Goal: Transaction & Acquisition: Subscribe to service/newsletter

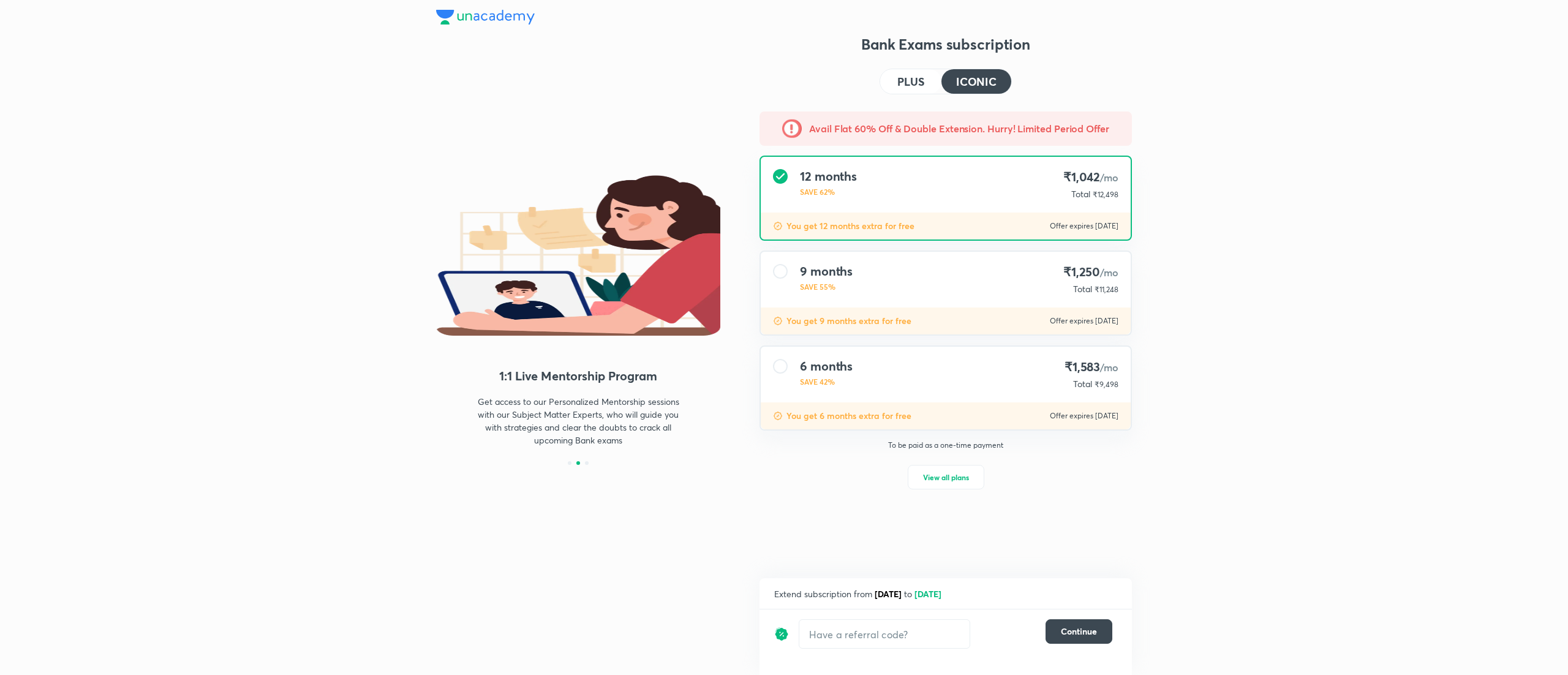
click at [912, 77] on h4 "PLUS" at bounding box center [911, 81] width 27 height 11
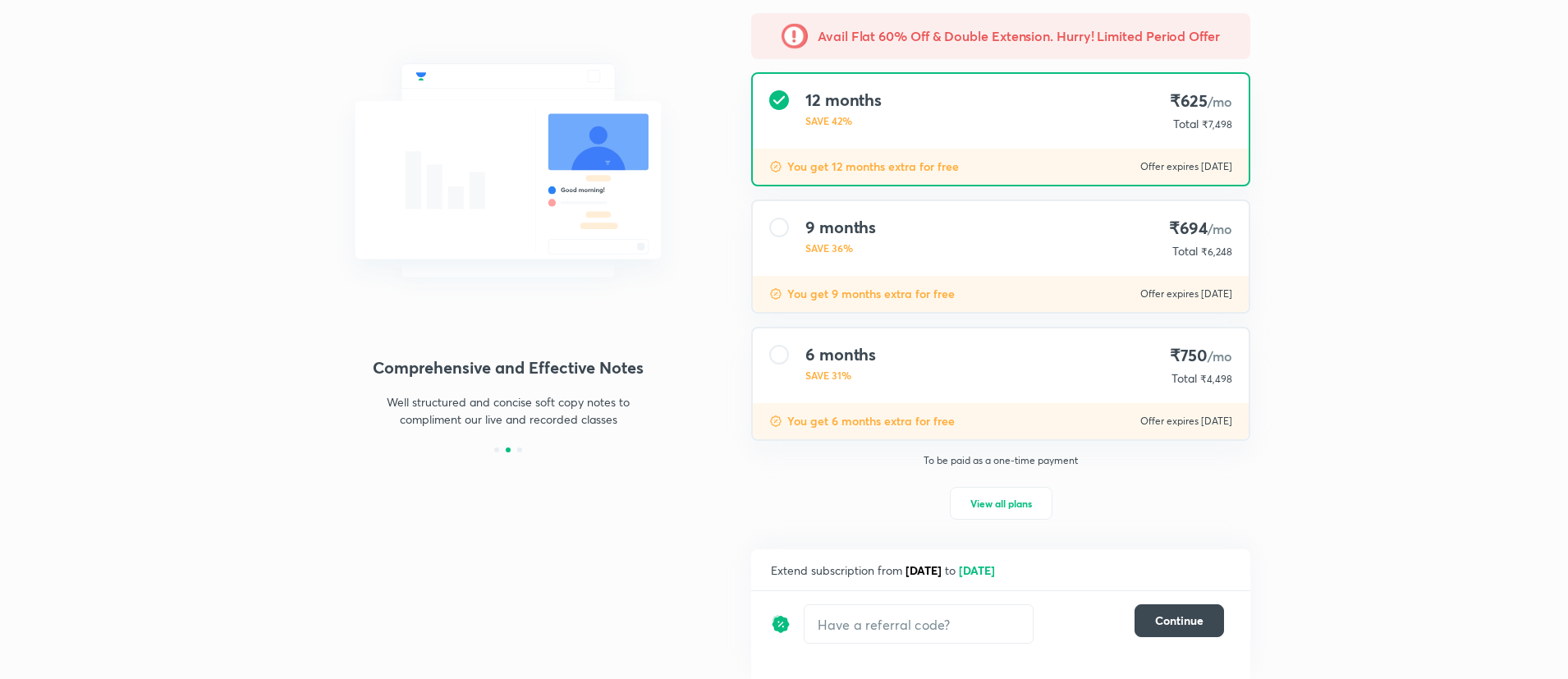
scroll to position [138, 0]
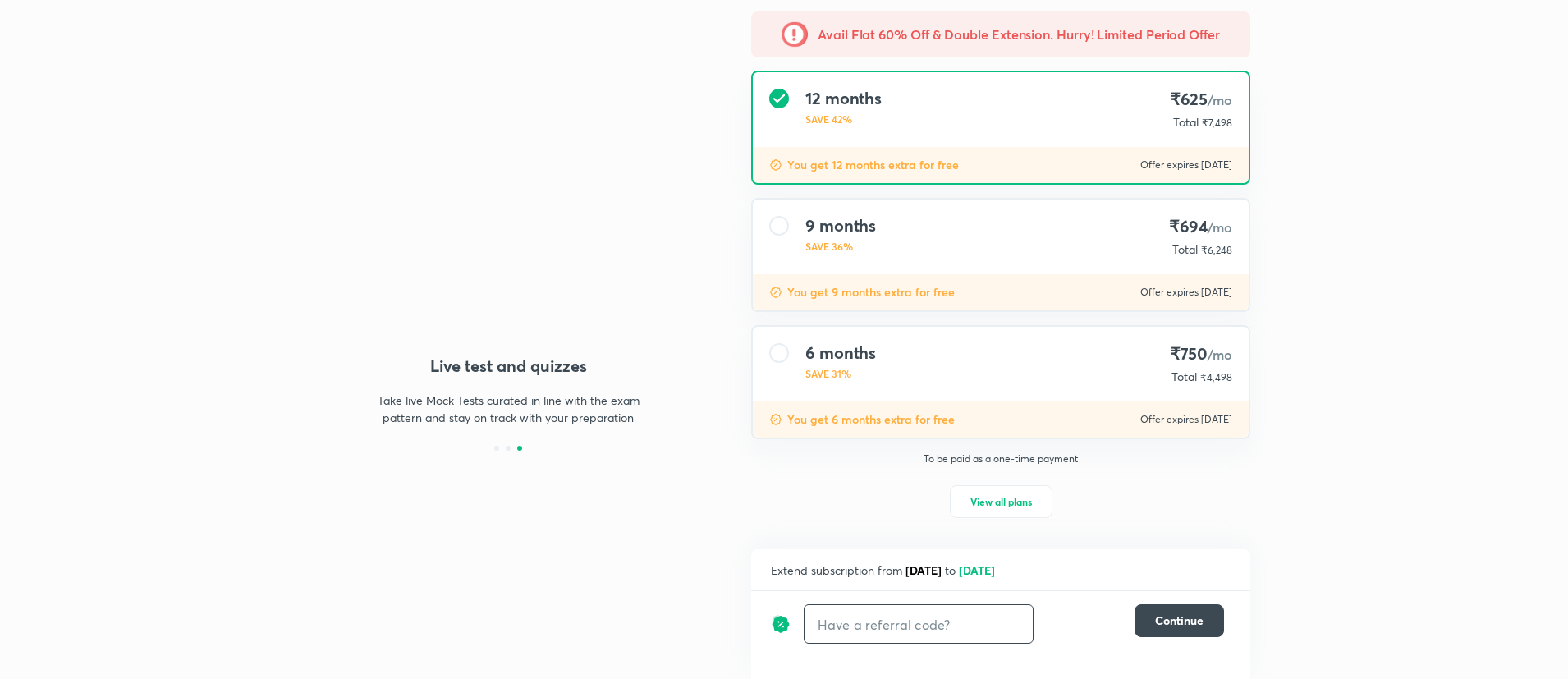
click at [879, 618] on input "text" at bounding box center [918, 624] width 229 height 39
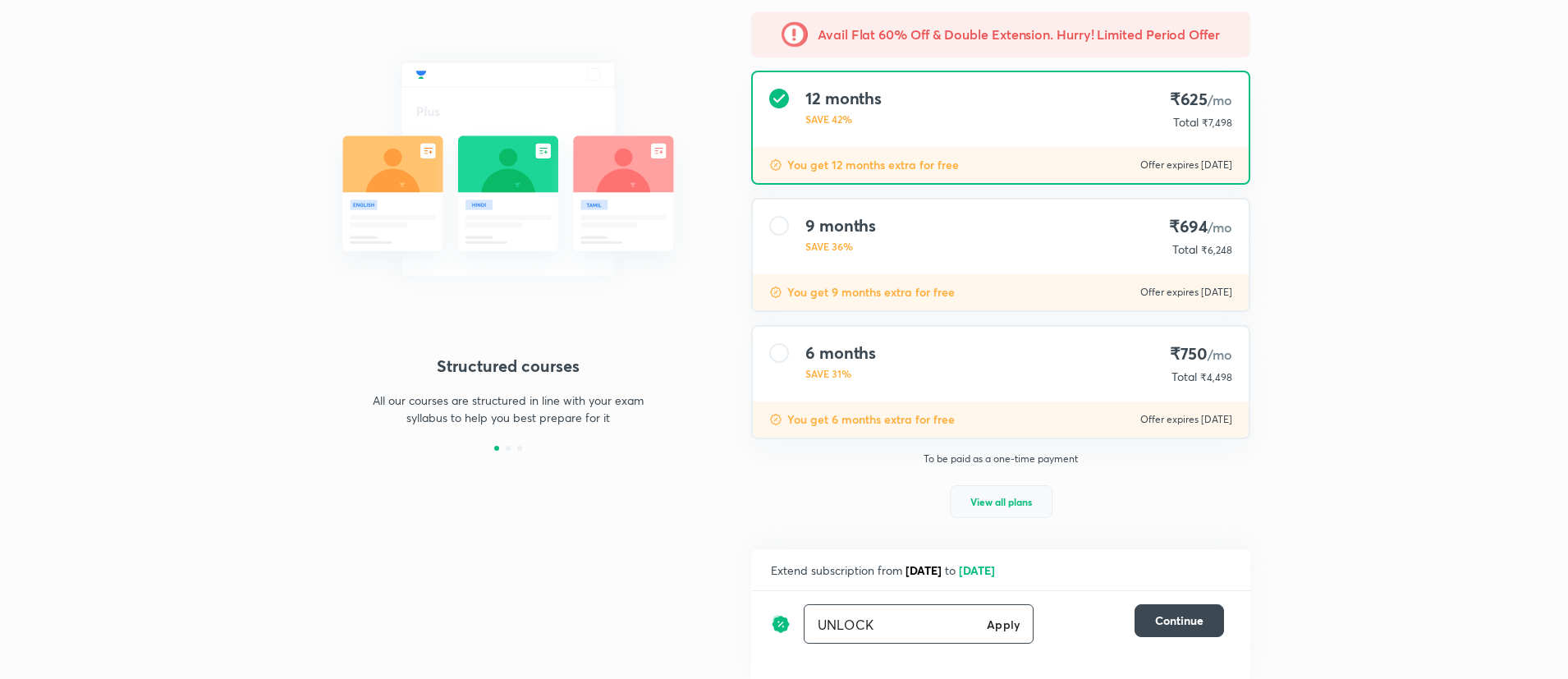
type input "UNLOCK"
click at [1018, 498] on span "View all plans" at bounding box center [1002, 501] width 62 height 16
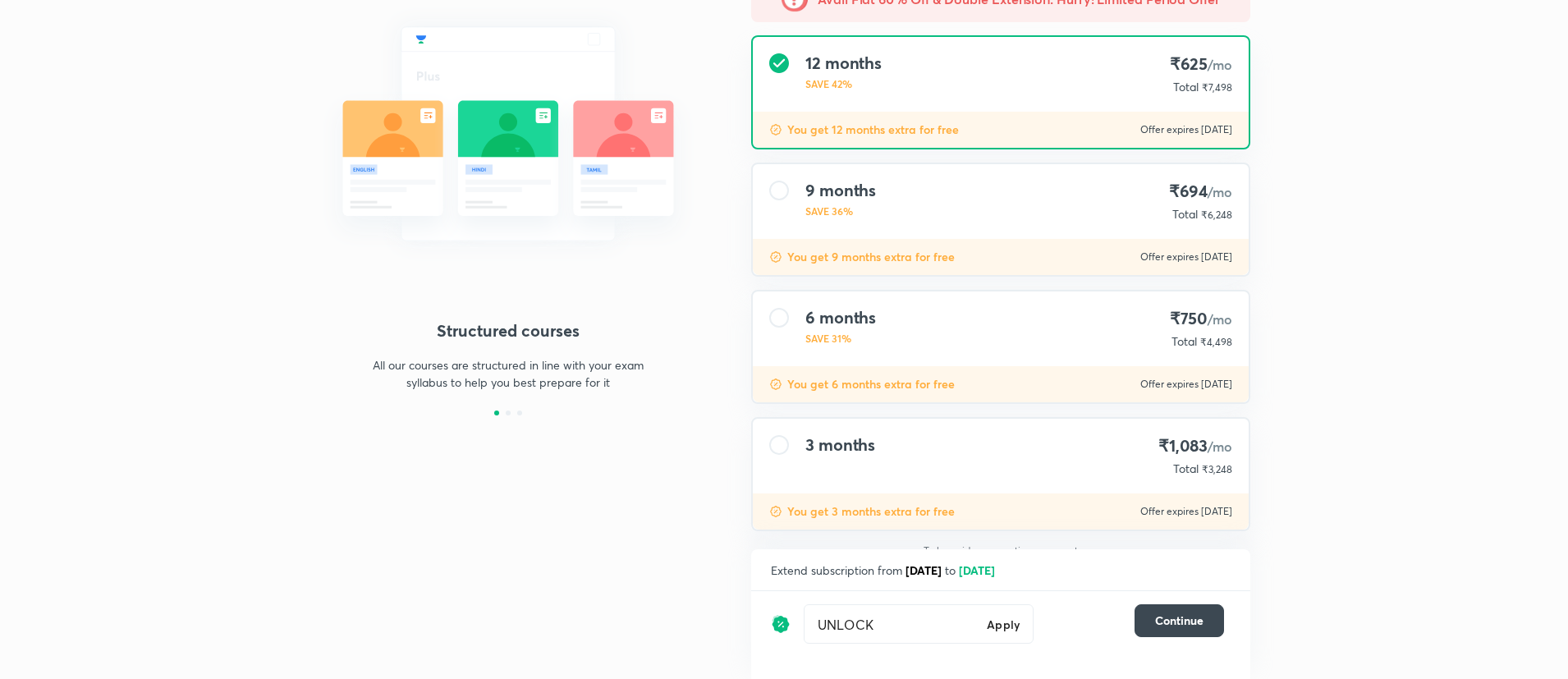
scroll to position [193, 0]
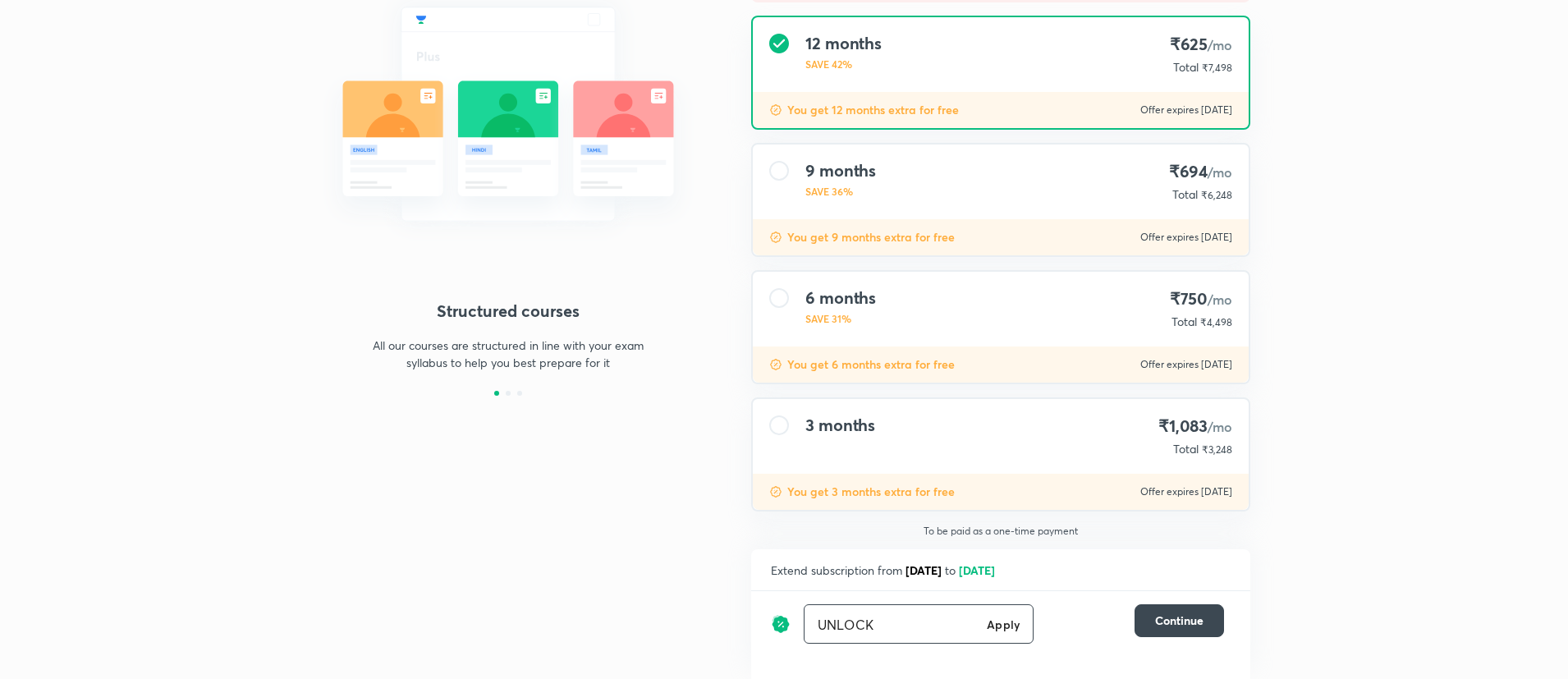
click at [1009, 639] on div "UNLOCK Apply ​" at bounding box center [918, 624] width 230 height 39
click at [997, 616] on h6 "Apply" at bounding box center [1003, 624] width 33 height 17
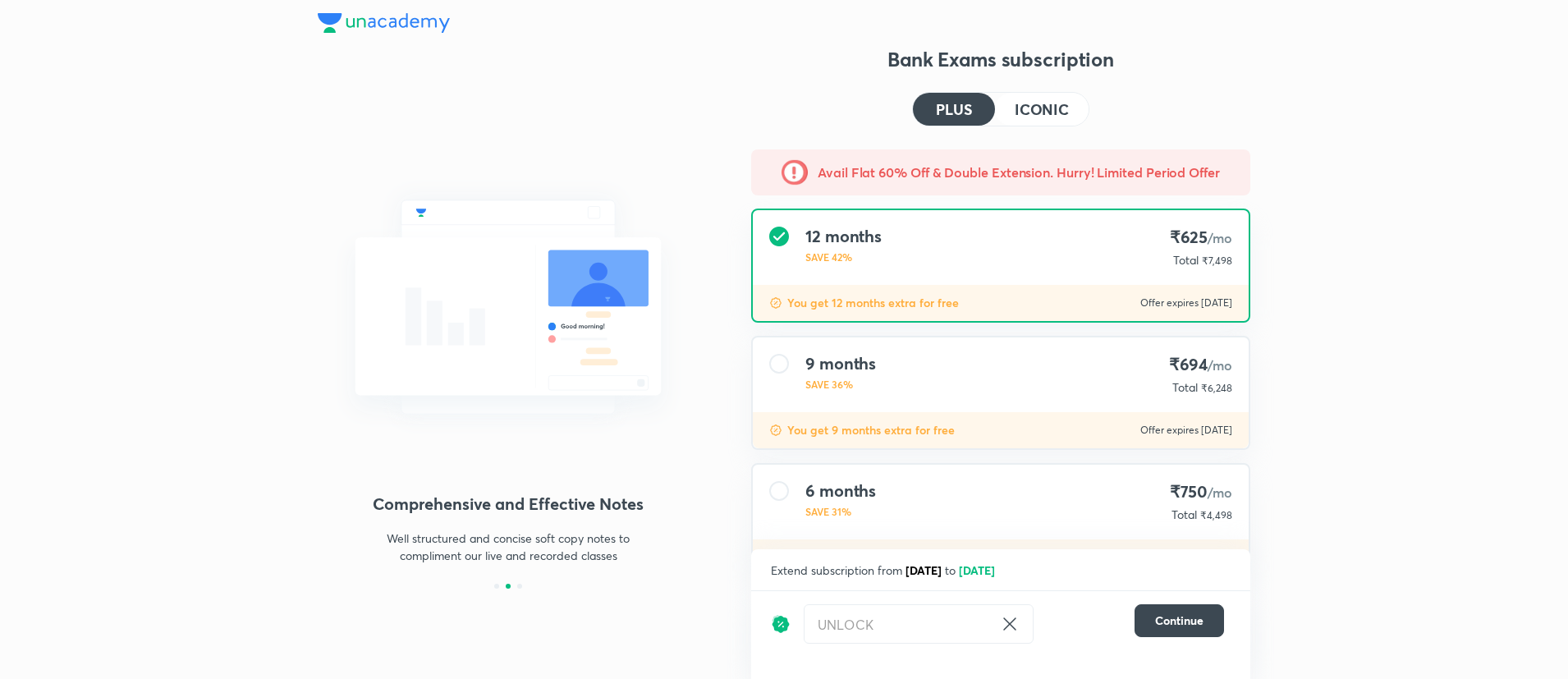
scroll to position [193, 0]
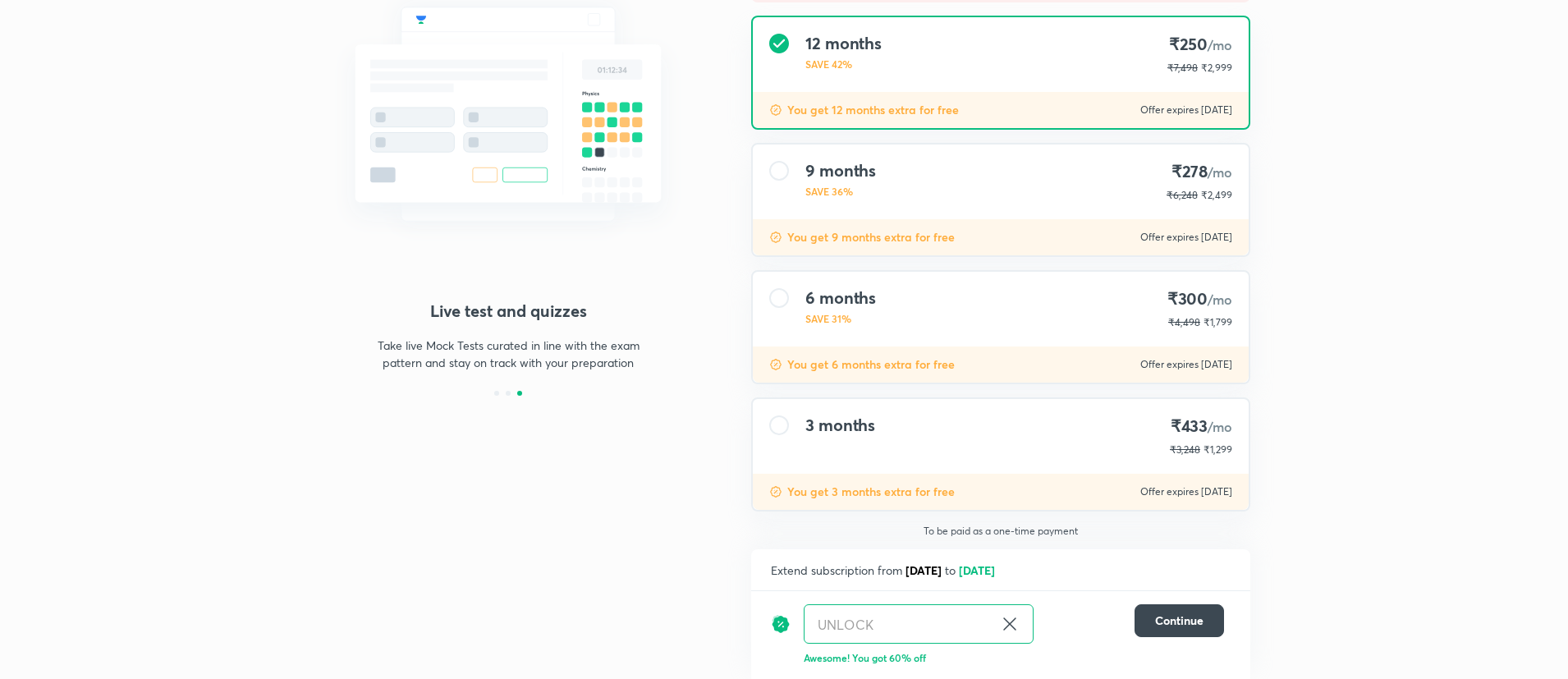
click at [1004, 614] on icon at bounding box center [1010, 624] width 20 height 20
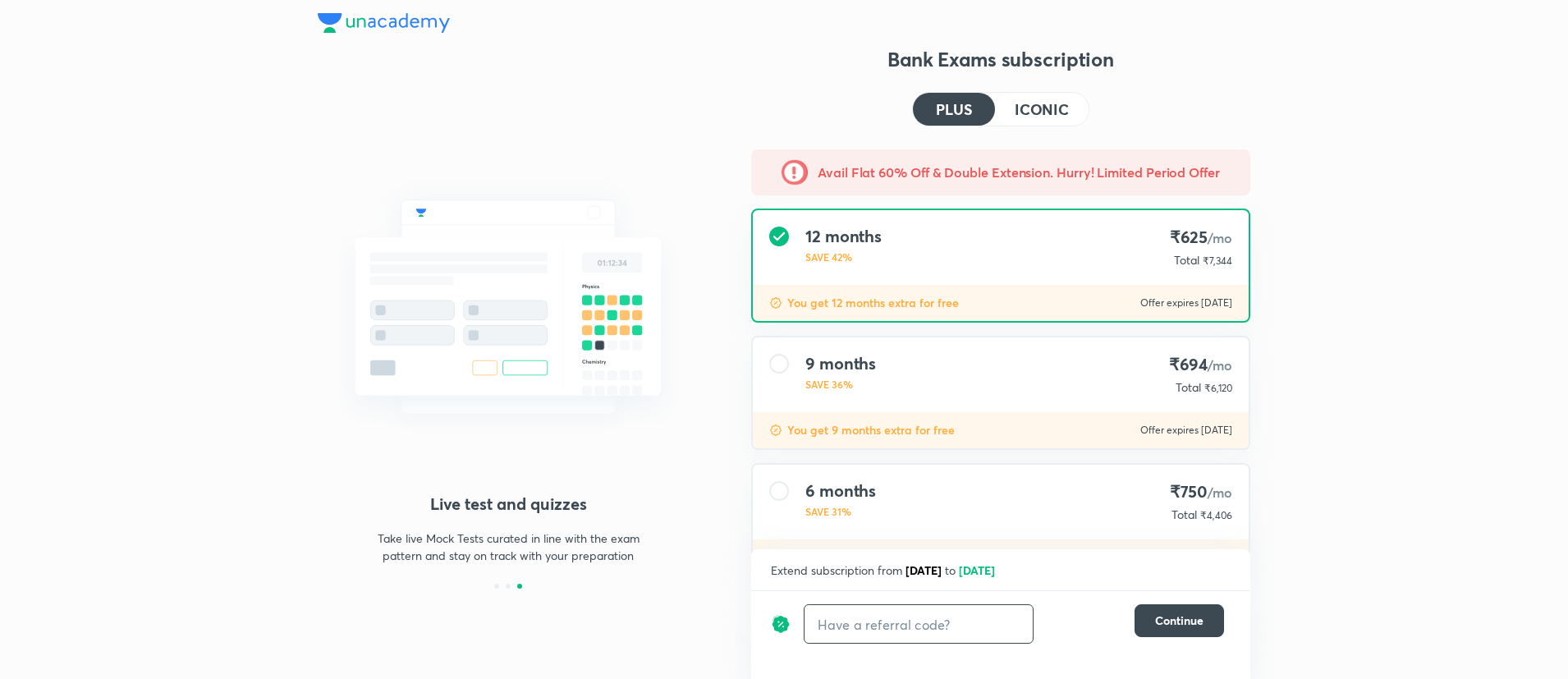
click at [909, 611] on input "text" at bounding box center [918, 624] width 229 height 39
paste input "UNA40QXUH"
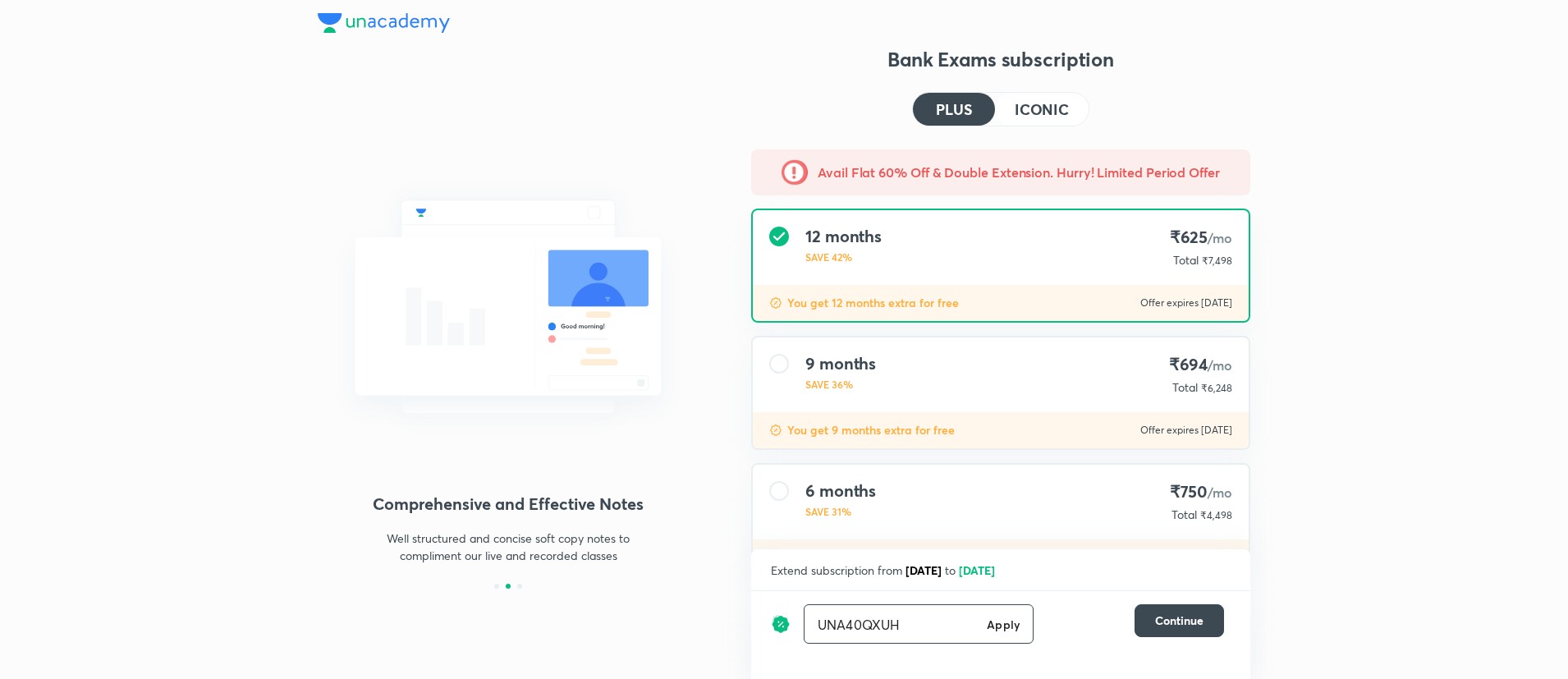
type input "UNA40QXUH"
click at [1005, 622] on h6 "Apply" at bounding box center [1003, 624] width 33 height 17
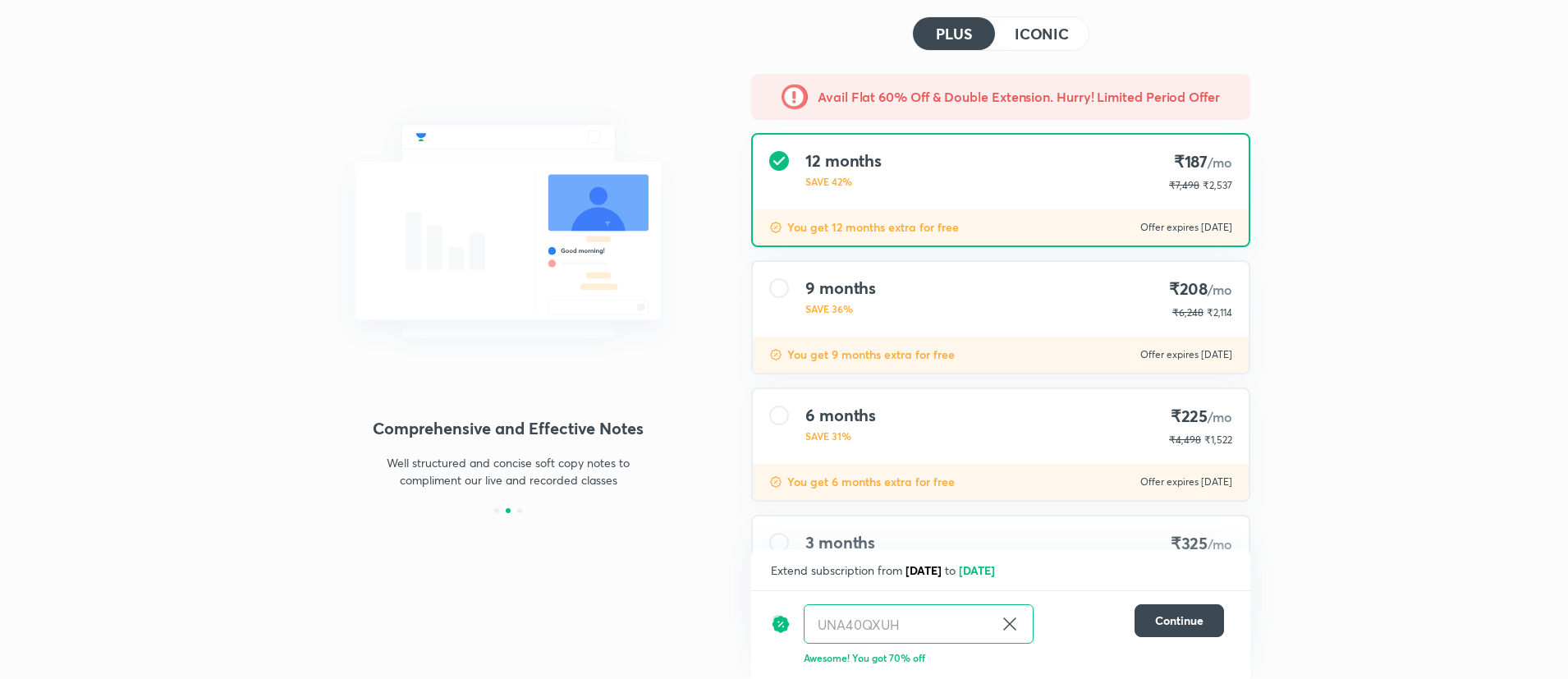
scroll to position [193, 0]
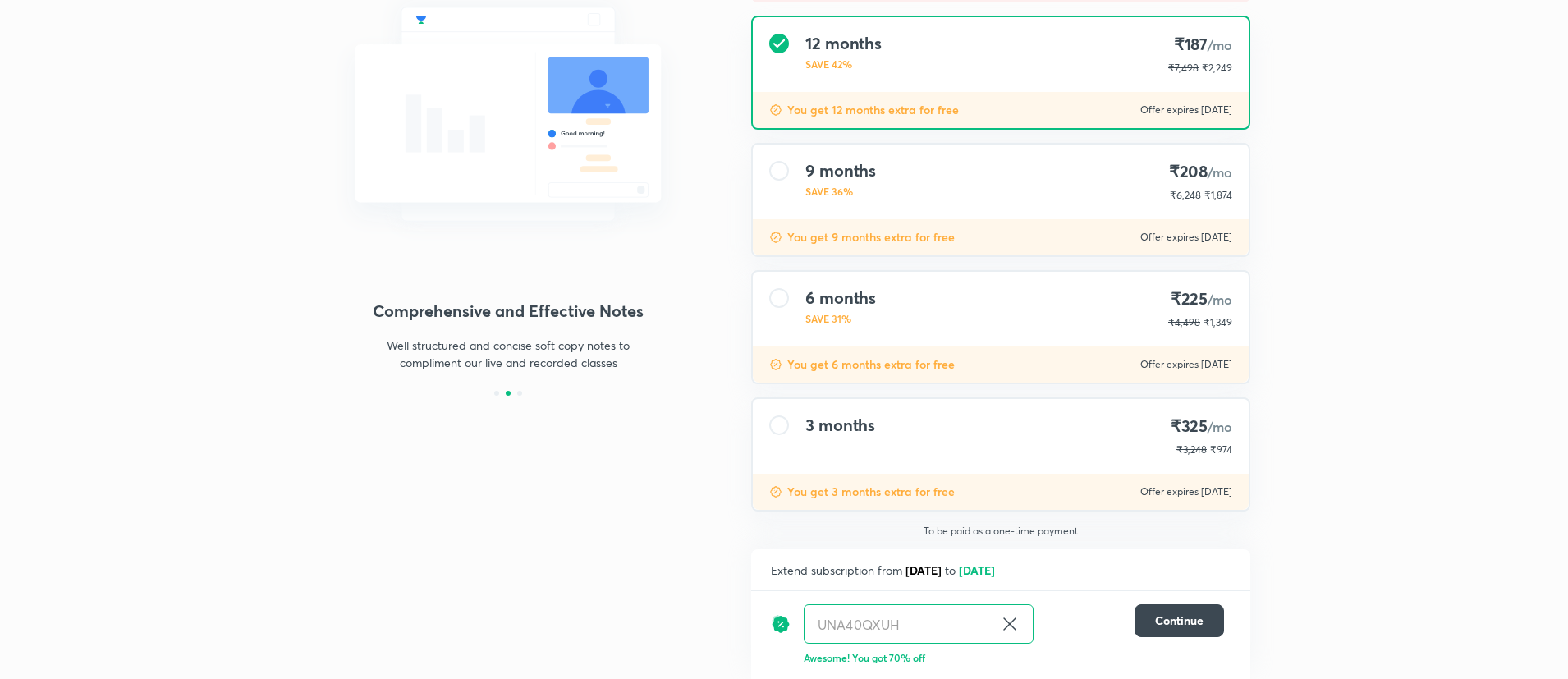
click at [1008, 620] on icon at bounding box center [1010, 624] width 20 height 20
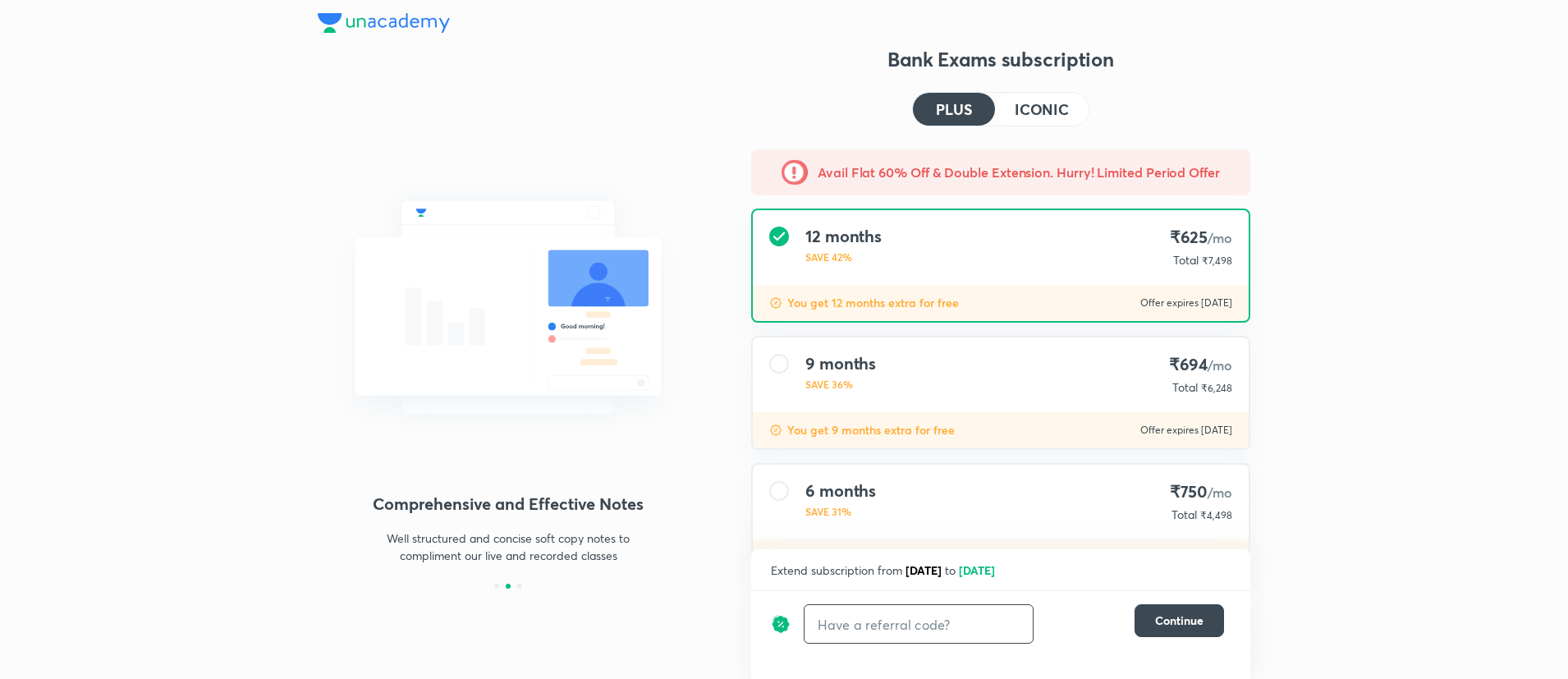
scroll to position [193, 0]
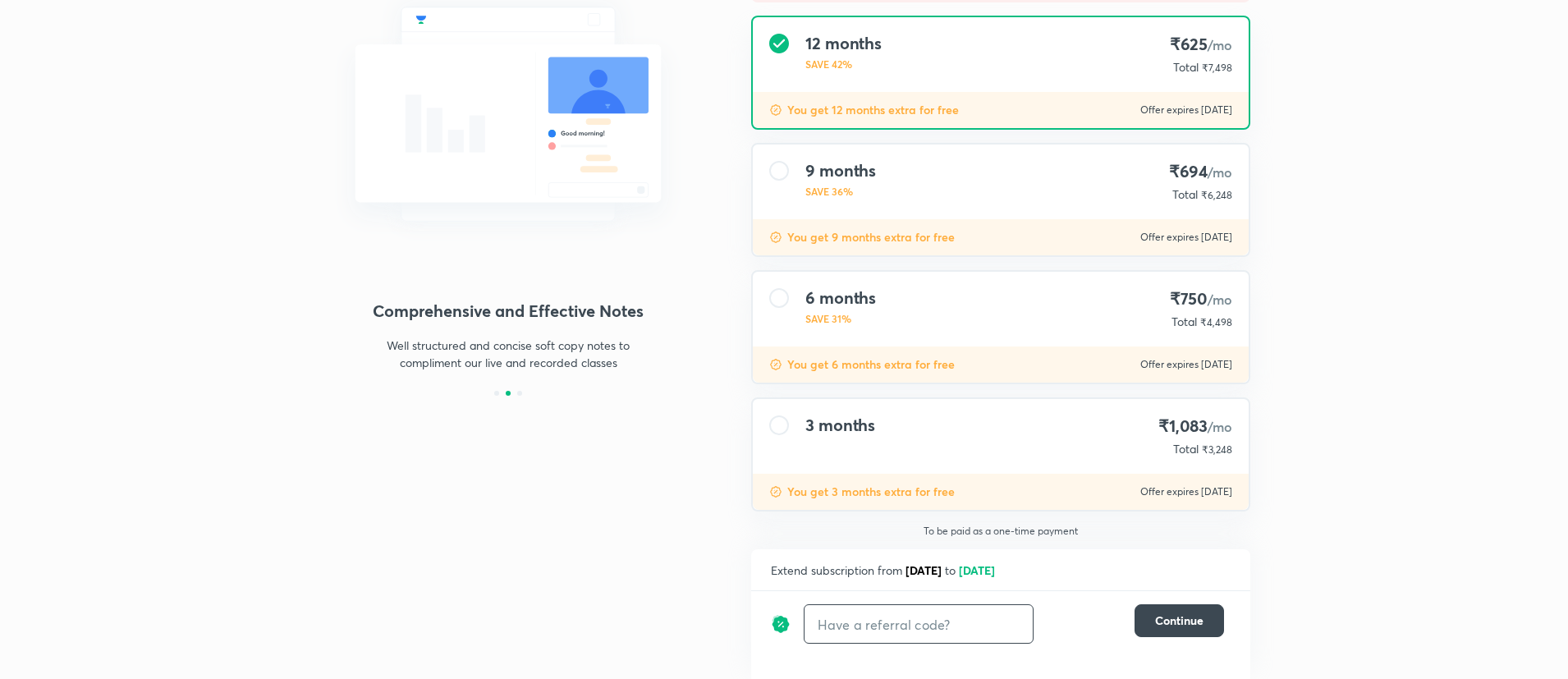
click at [844, 634] on input "text" at bounding box center [918, 624] width 229 height 39
click at [859, 623] on input "UNLOCK" at bounding box center [892, 624] width 176 height 39
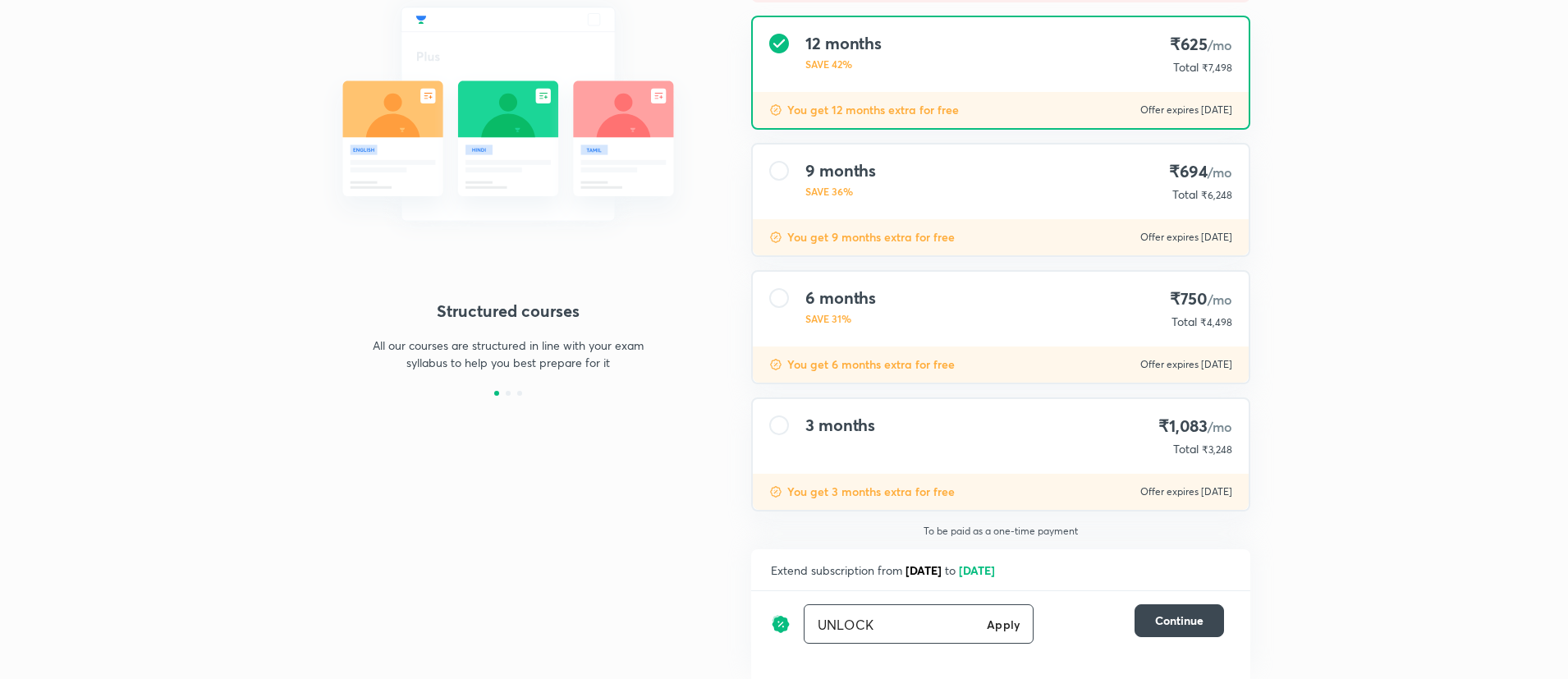
click at [821, 628] on input "UNLOCK" at bounding box center [892, 624] width 176 height 39
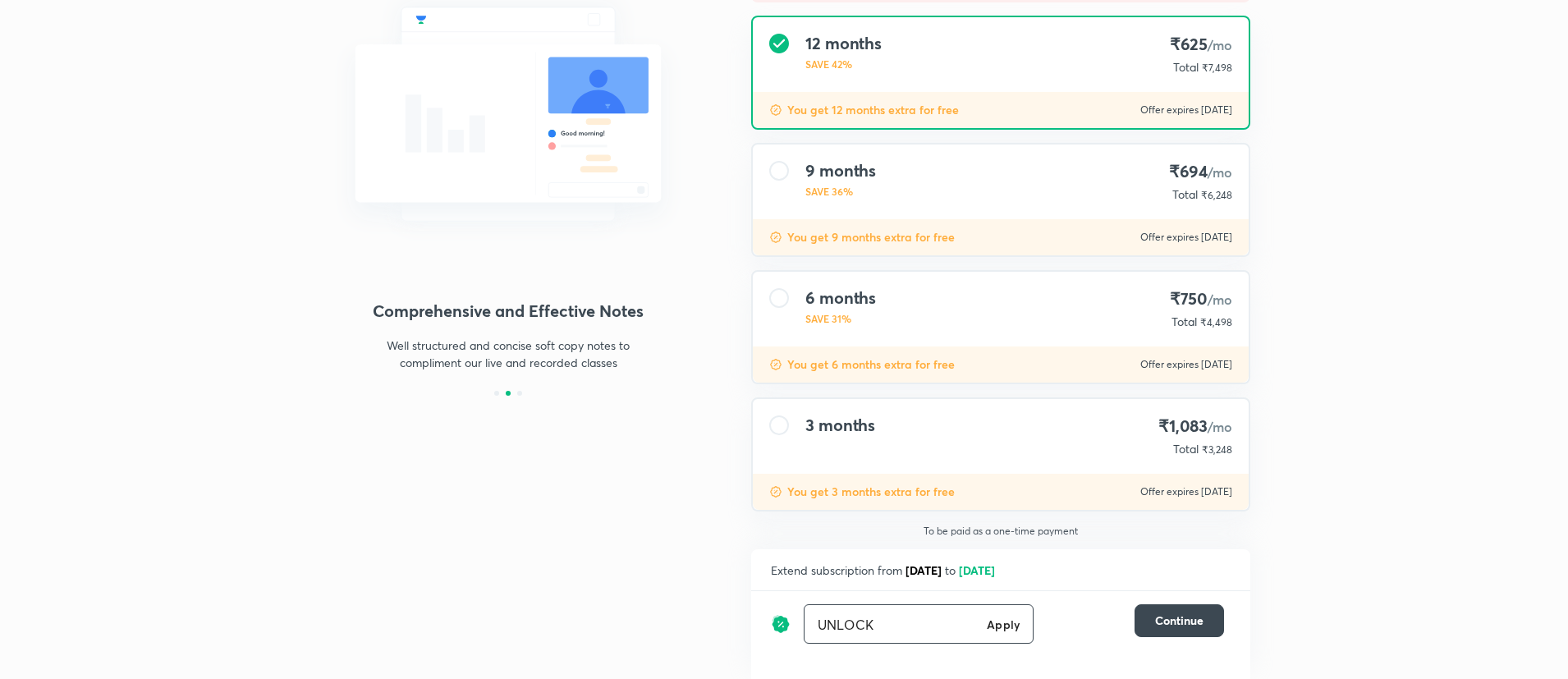
paste input "A40QXUH"
type input "UNA40QXUH"
click at [1000, 619] on h6 "Apply" at bounding box center [1003, 624] width 33 height 17
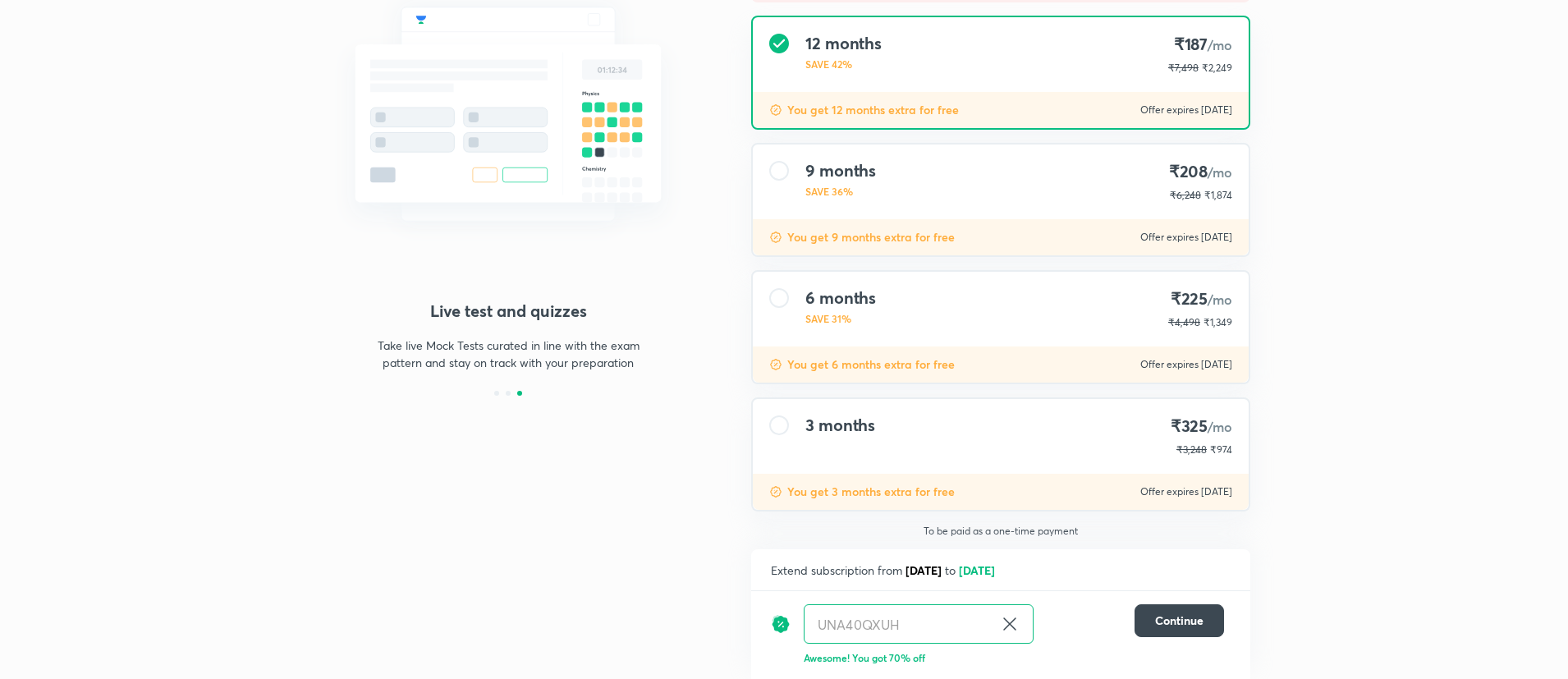
scroll to position [191, 0]
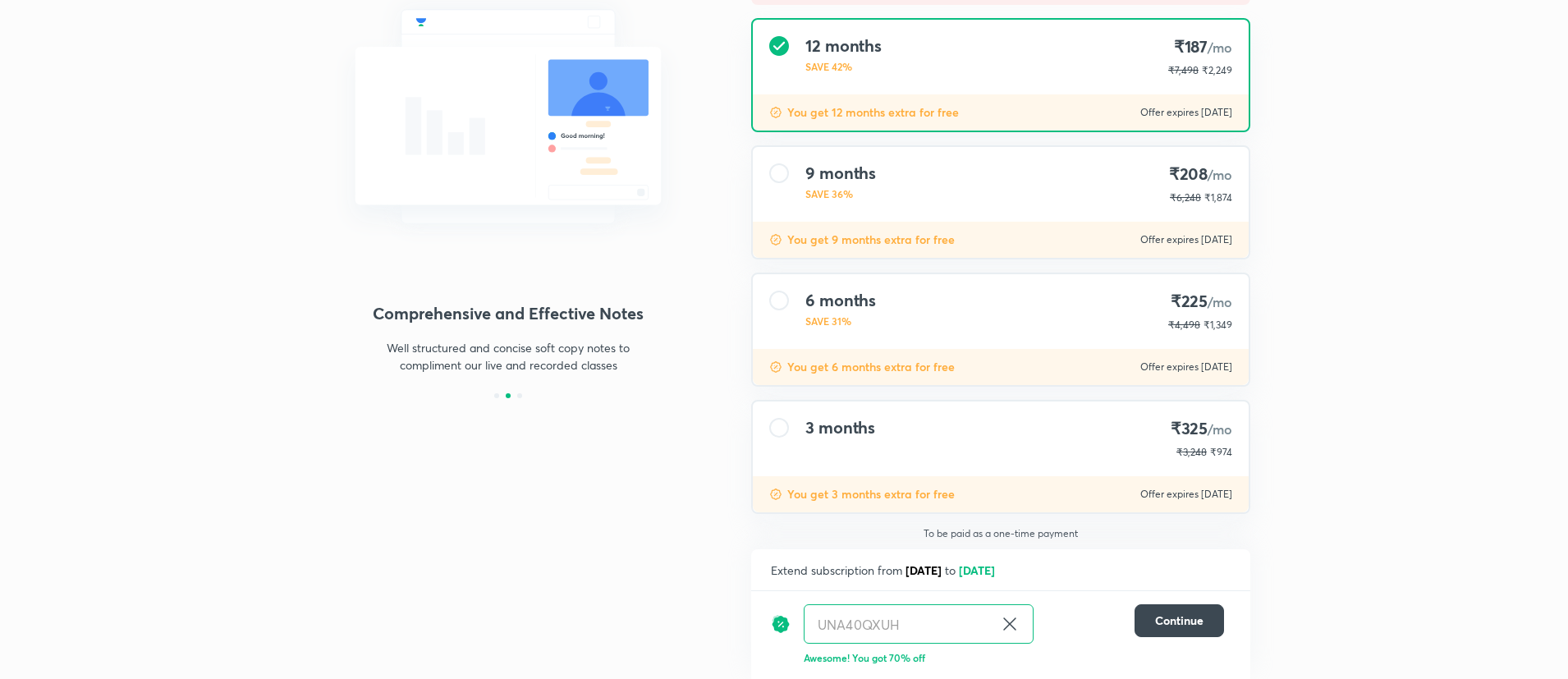
click at [995, 621] on div "UNA40QXUH ​" at bounding box center [918, 624] width 230 height 39
click at [1016, 620] on icon at bounding box center [1010, 624] width 20 height 20
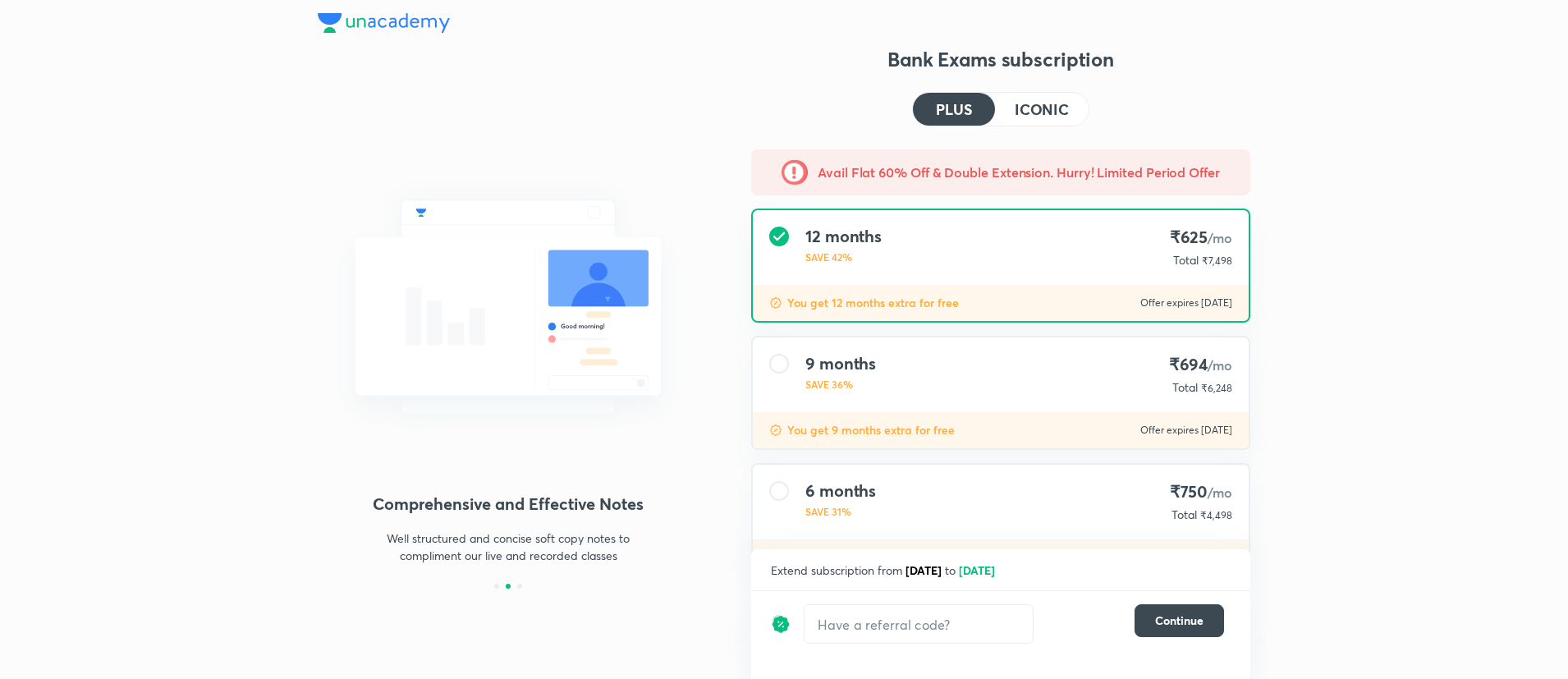
scroll to position [193, 0]
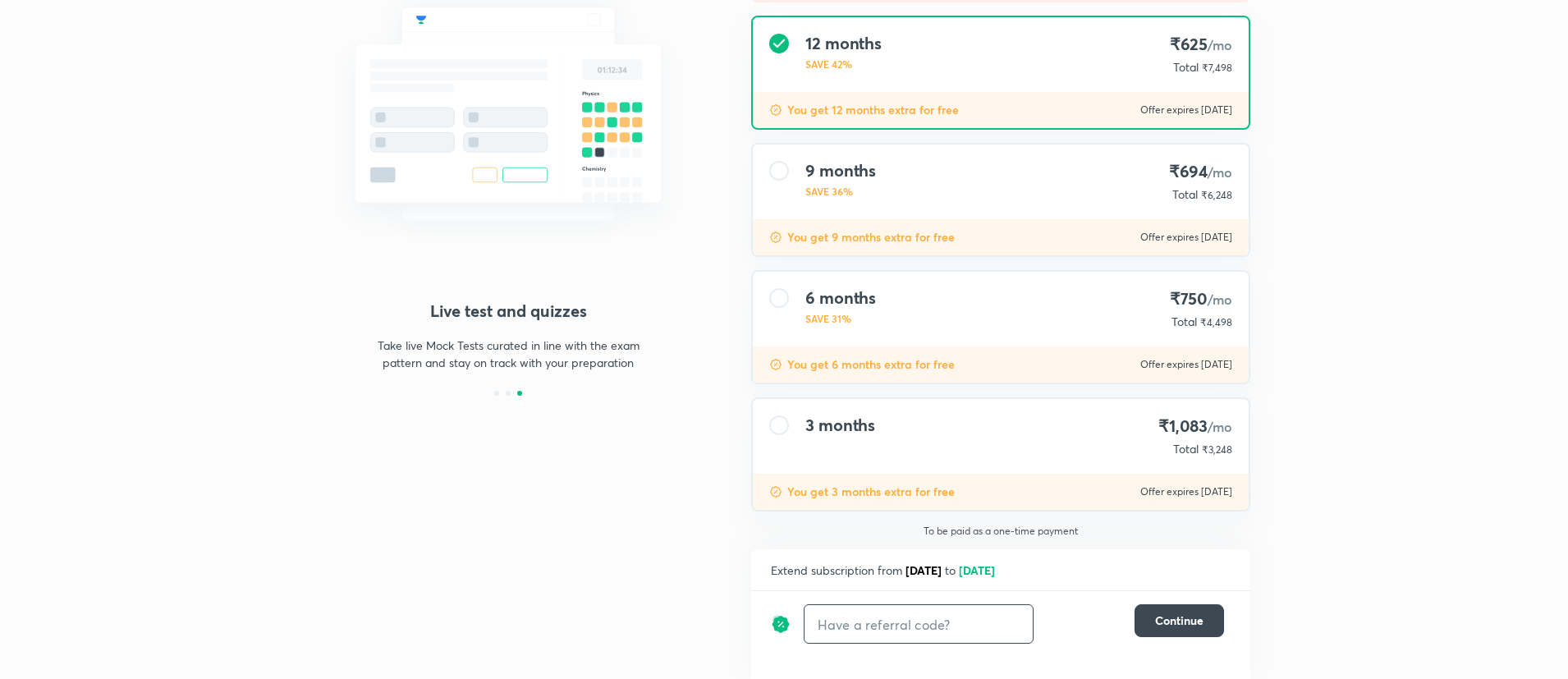
click at [878, 628] on input "text" at bounding box center [918, 624] width 229 height 39
paste input "UNA40QXUH"
type input "UNA40QXUH"
click at [998, 618] on h6 "Apply" at bounding box center [1003, 624] width 33 height 17
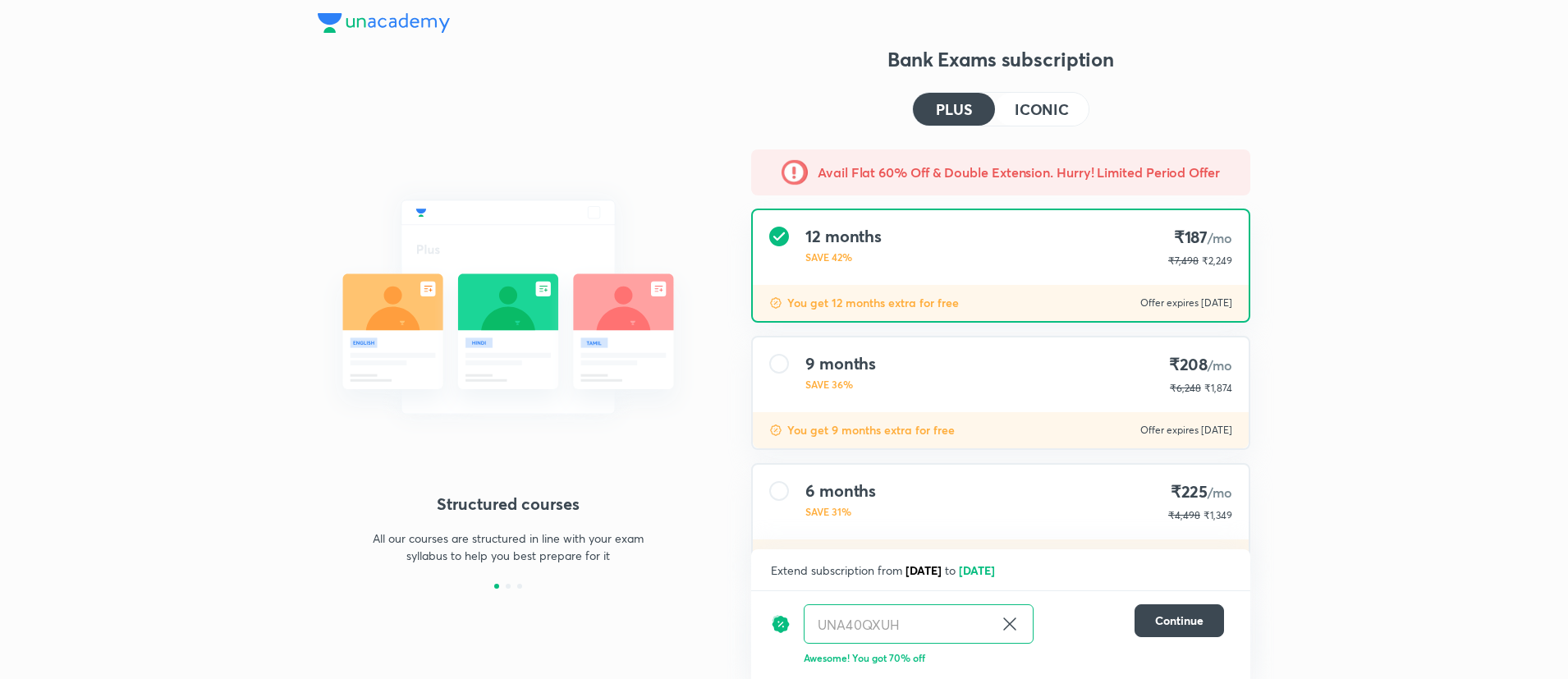
click at [1049, 102] on h4 "ICONIC" at bounding box center [1042, 109] width 54 height 15
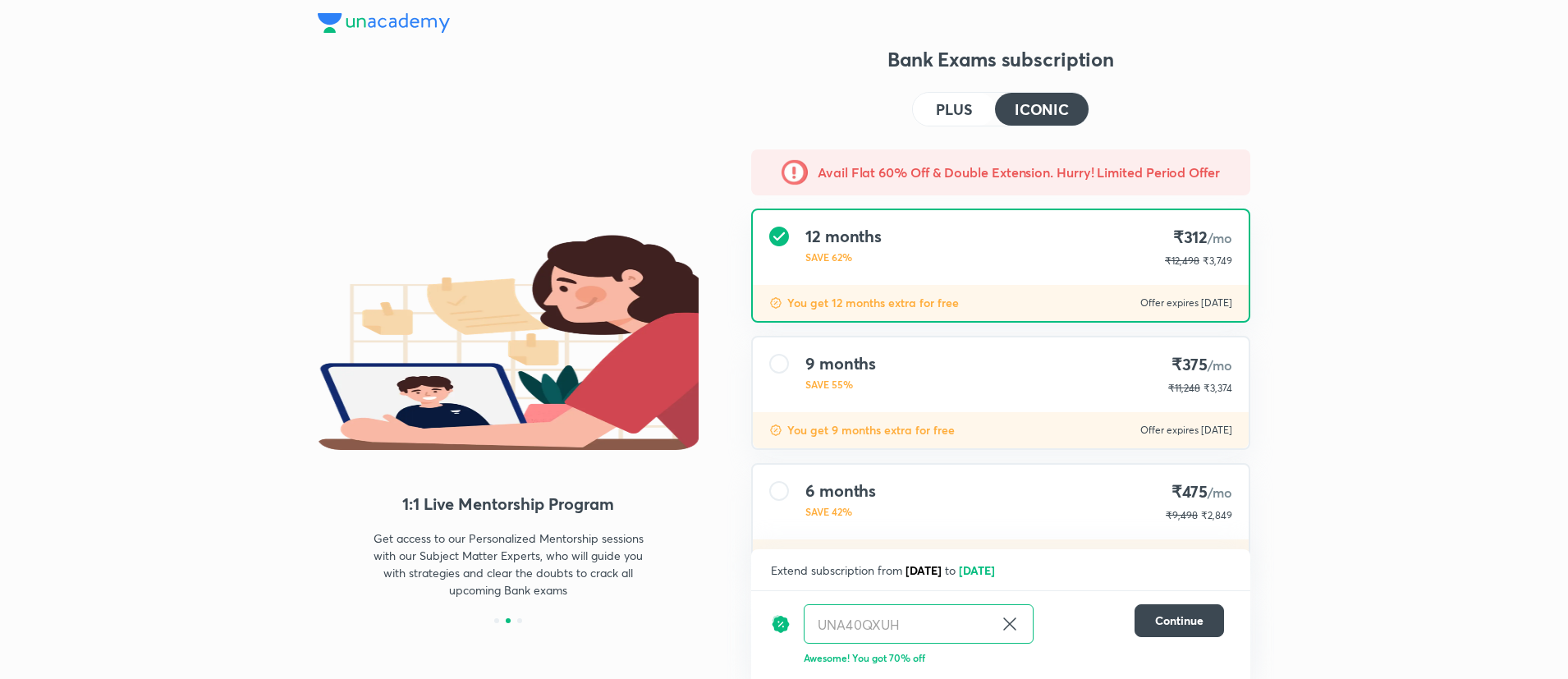
click at [943, 110] on h4 "PLUS" at bounding box center [954, 109] width 36 height 15
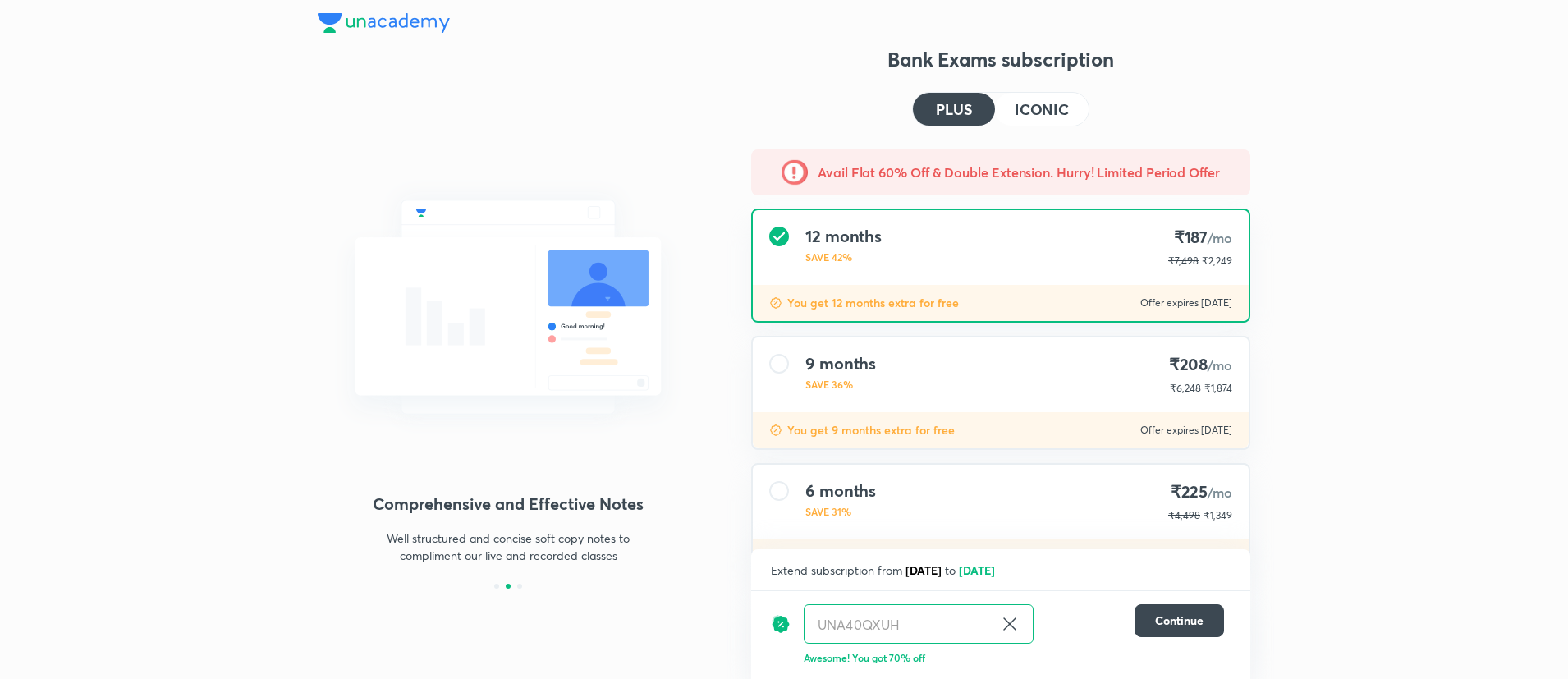
scroll to position [193, 0]
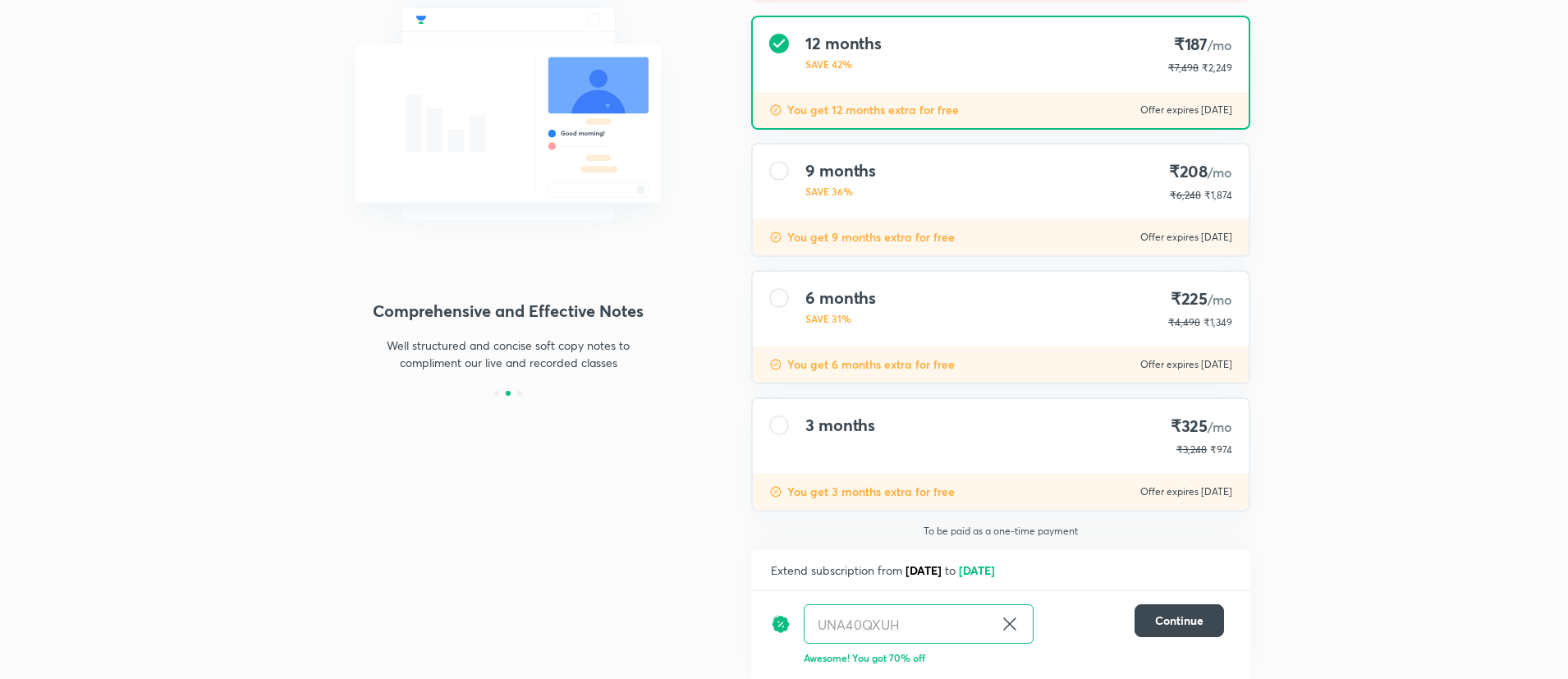
click at [1028, 423] on div "3 months ₹325 /mo ₹3,248 ₹974" at bounding box center [1000, 436] width 496 height 75
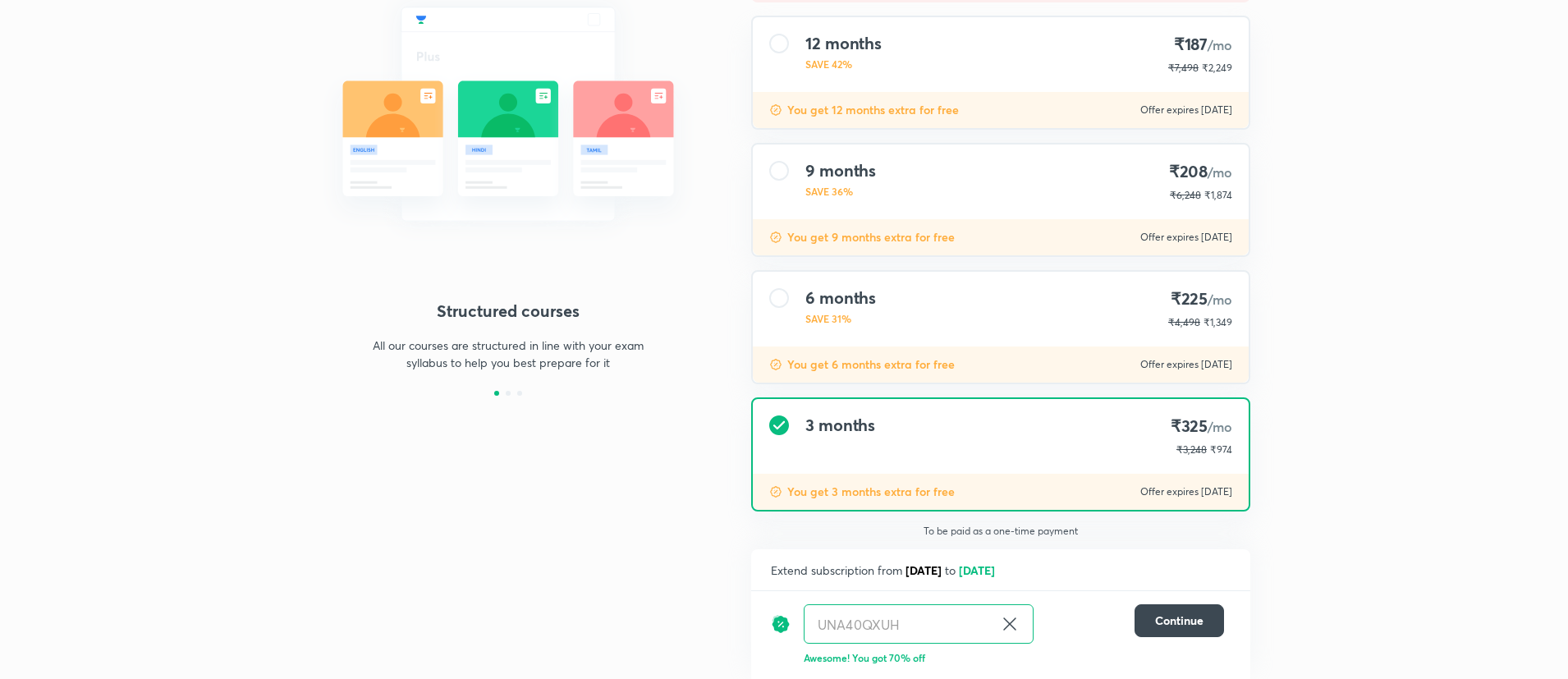
click at [1028, 423] on div "3 months ₹325 /mo ₹3,248 ₹974" at bounding box center [1000, 436] width 496 height 75
